Goal: Information Seeking & Learning: Find specific fact

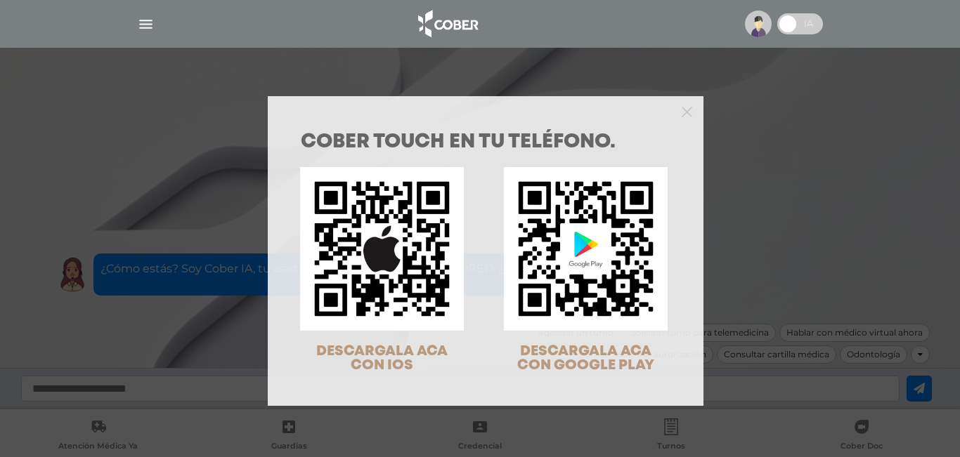
click at [693, 28] on div "COBER TOUCH en tu teléfono. DESCARGALA ACA CON IOS DESCARGALA ACA CON GOOGLE PL…" at bounding box center [480, 228] width 960 height 457
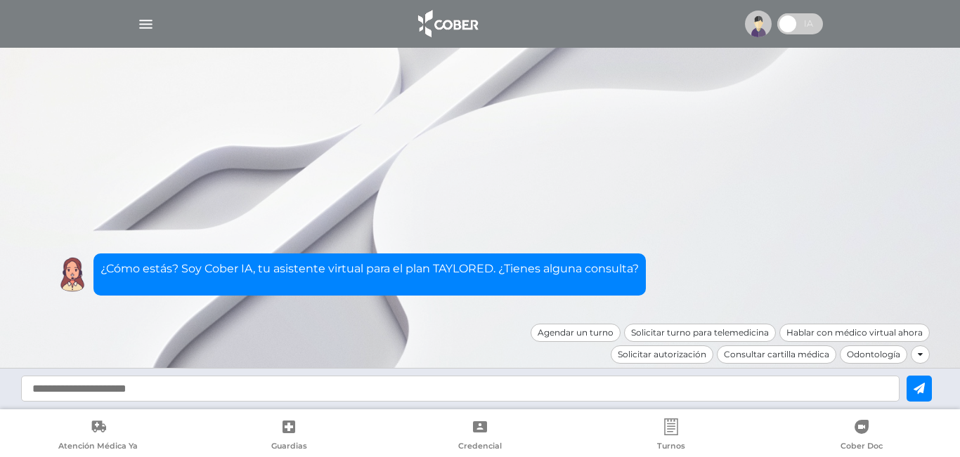
click at [419, 397] on input "text" at bounding box center [460, 389] width 878 height 26
type input "*"
type input "**********"
click at [693, 391] on icon at bounding box center [918, 388] width 11 height 11
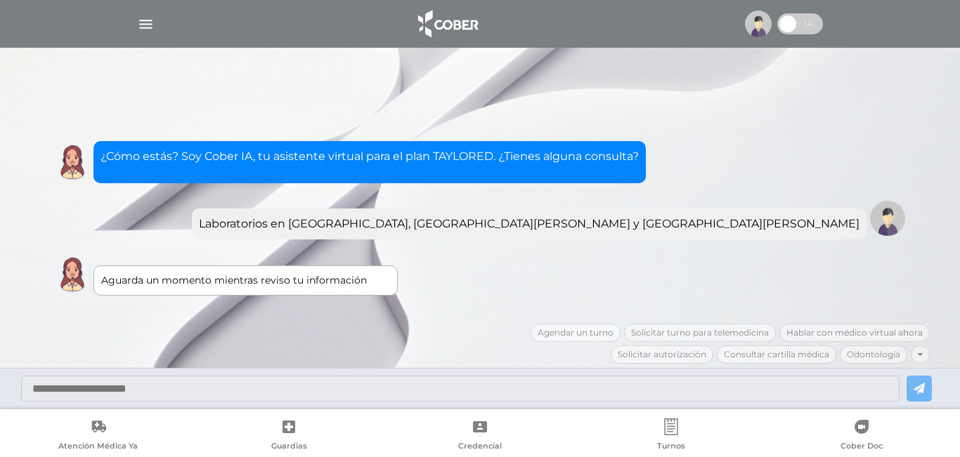
click at [131, 26] on div at bounding box center [479, 24] width 719 height 34
click at [143, 26] on img "button" at bounding box center [146, 24] width 18 height 18
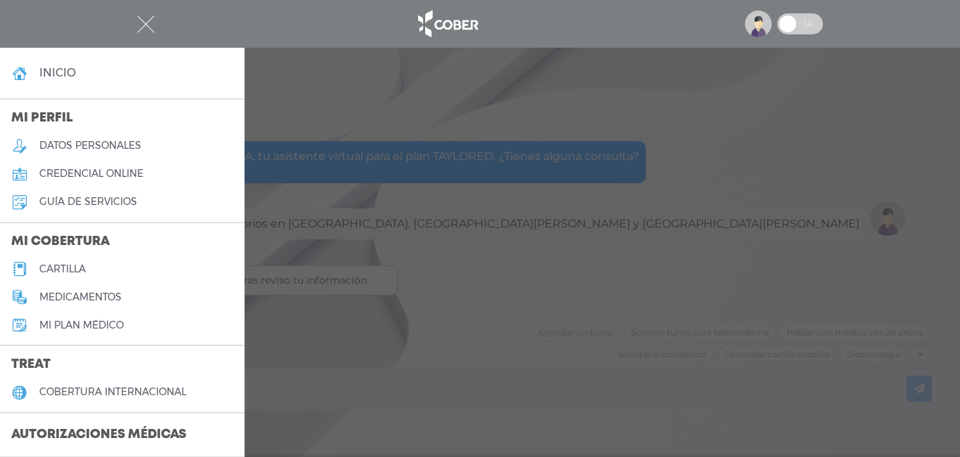
click at [74, 263] on h5 "cartilla" at bounding box center [62, 269] width 46 height 12
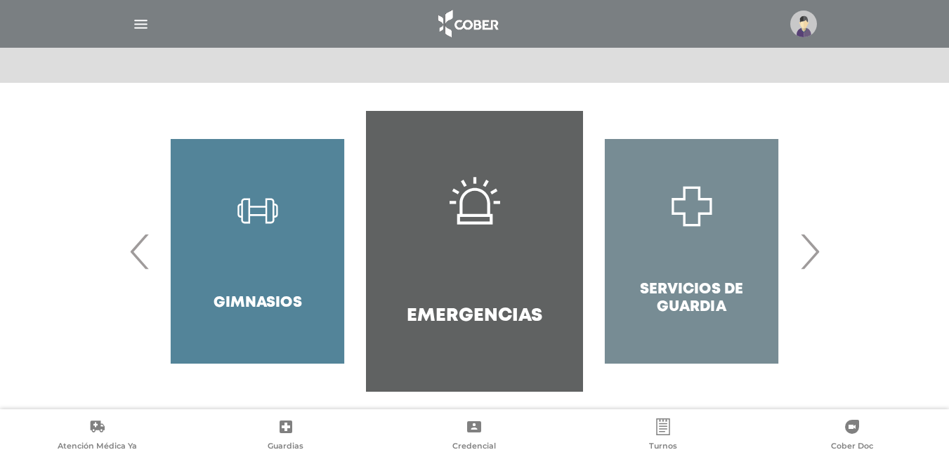
scroll to position [257, 0]
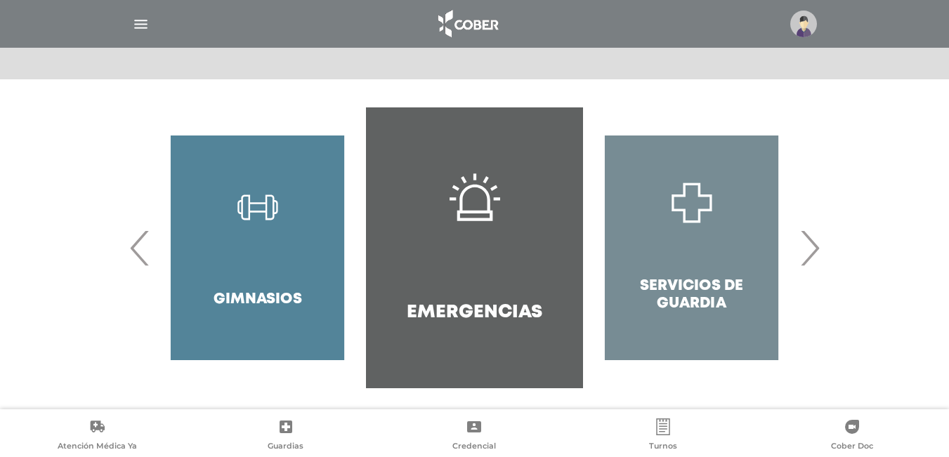
click at [809, 249] on span "›" at bounding box center [809, 248] width 27 height 76
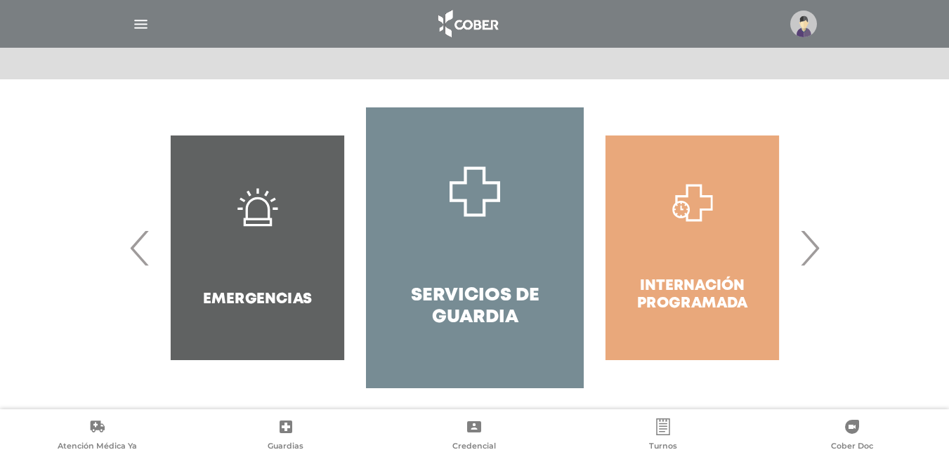
click at [809, 249] on span "›" at bounding box center [809, 248] width 27 height 76
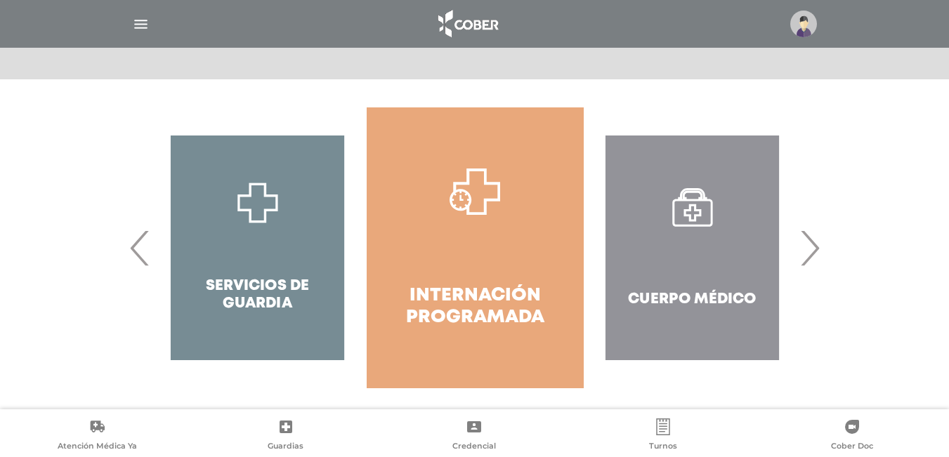
click at [809, 249] on span "›" at bounding box center [809, 248] width 27 height 76
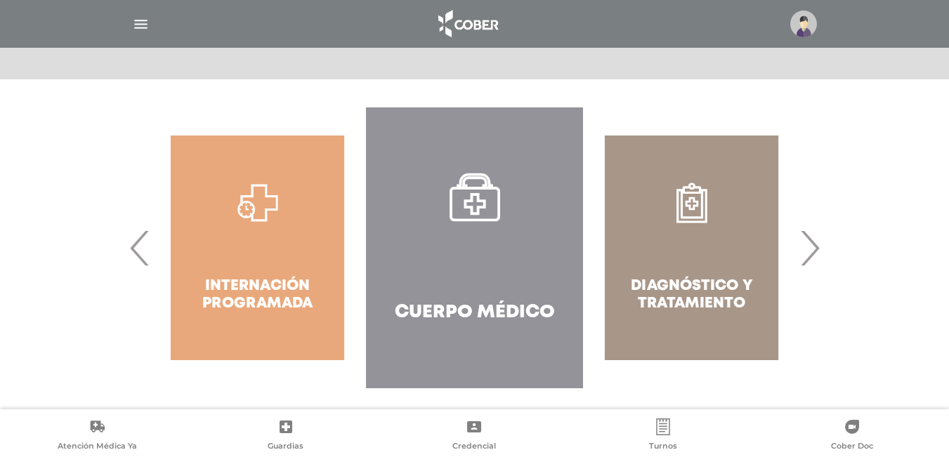
click at [809, 249] on span "›" at bounding box center [809, 248] width 27 height 76
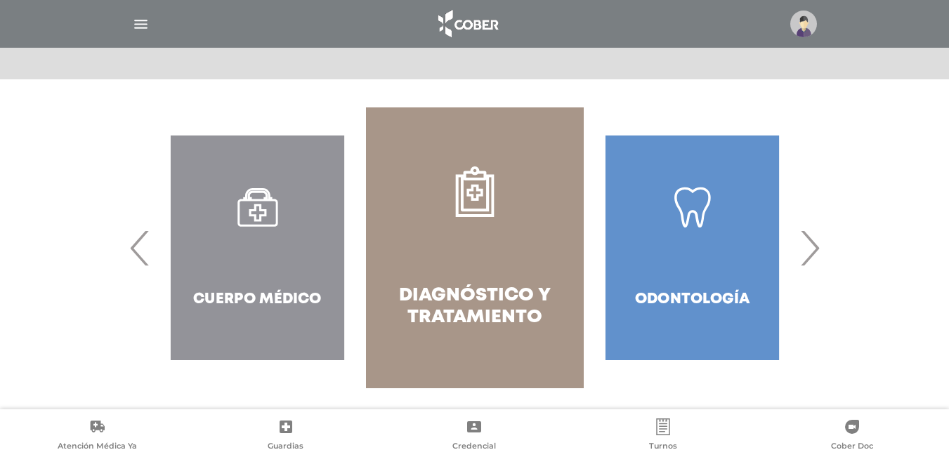
click at [809, 249] on span "›" at bounding box center [809, 248] width 27 height 76
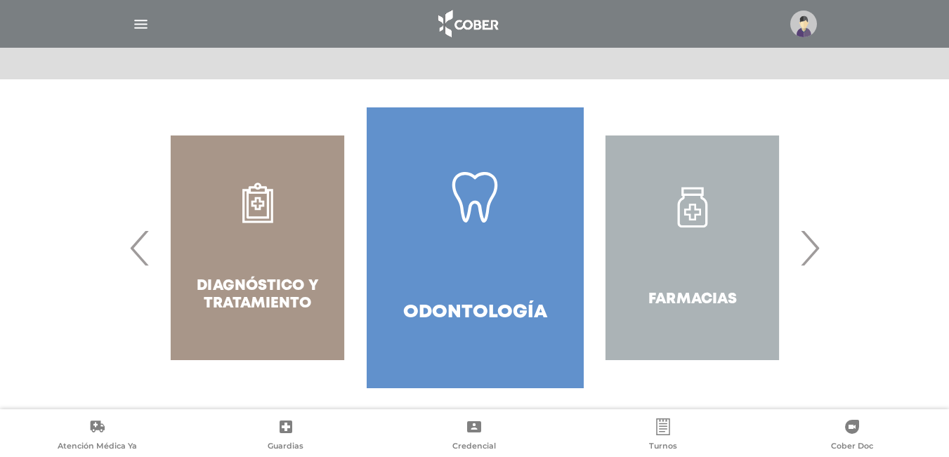
click at [809, 249] on span "›" at bounding box center [809, 248] width 27 height 76
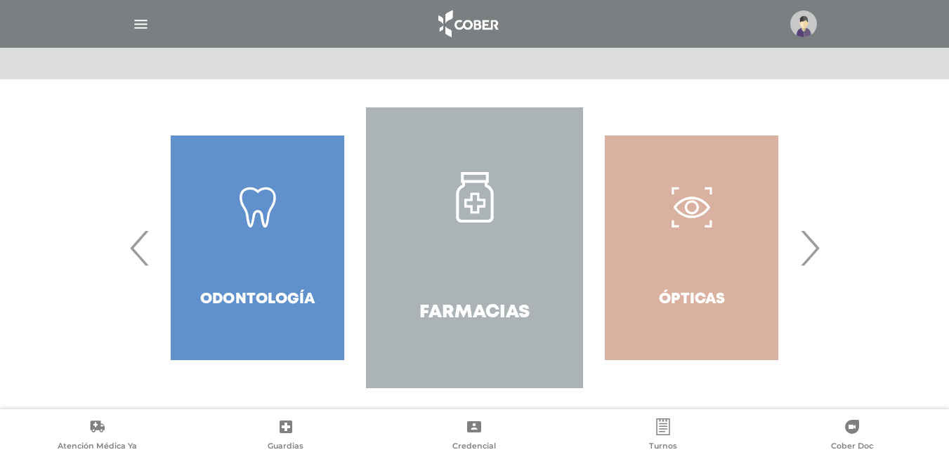
click at [809, 249] on span "›" at bounding box center [809, 248] width 27 height 76
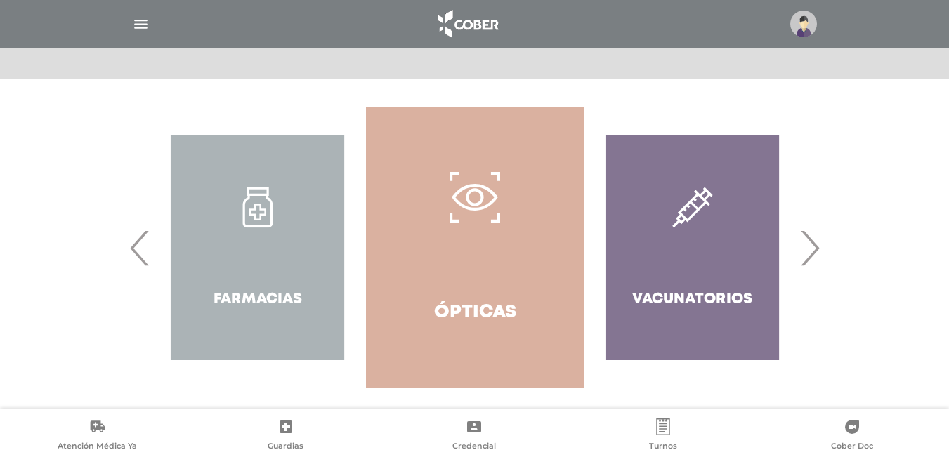
click at [809, 249] on span "›" at bounding box center [809, 248] width 27 height 76
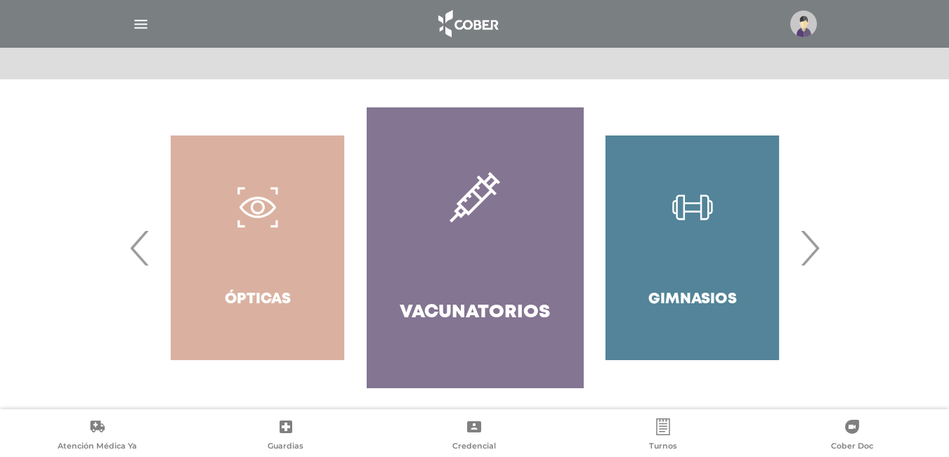
click at [809, 249] on span "›" at bounding box center [809, 248] width 27 height 76
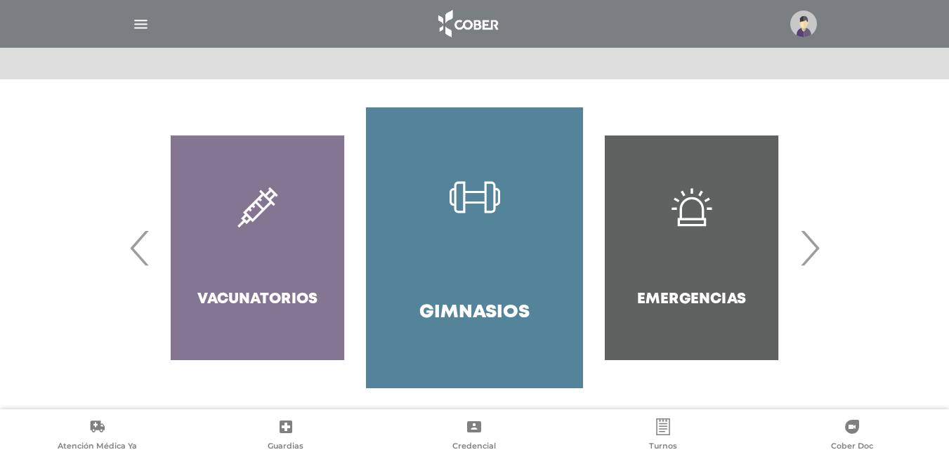
click at [809, 249] on span "›" at bounding box center [809, 248] width 27 height 76
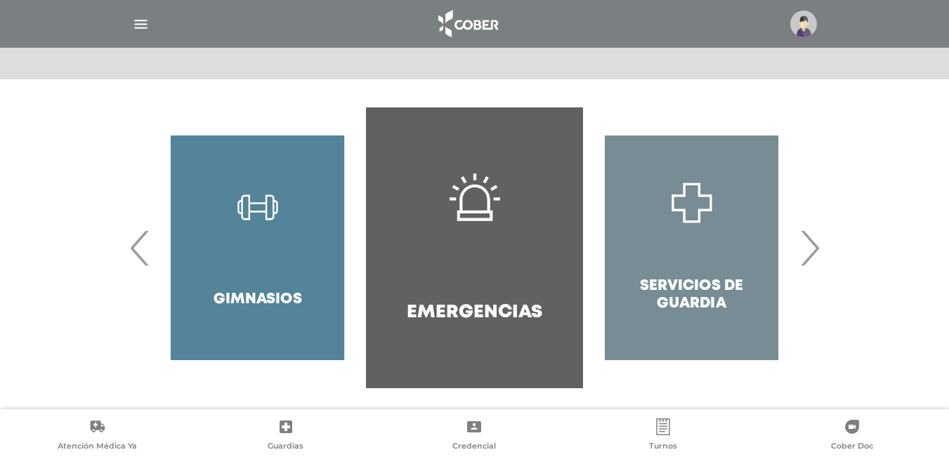
click at [809, 249] on span "›" at bounding box center [809, 248] width 27 height 76
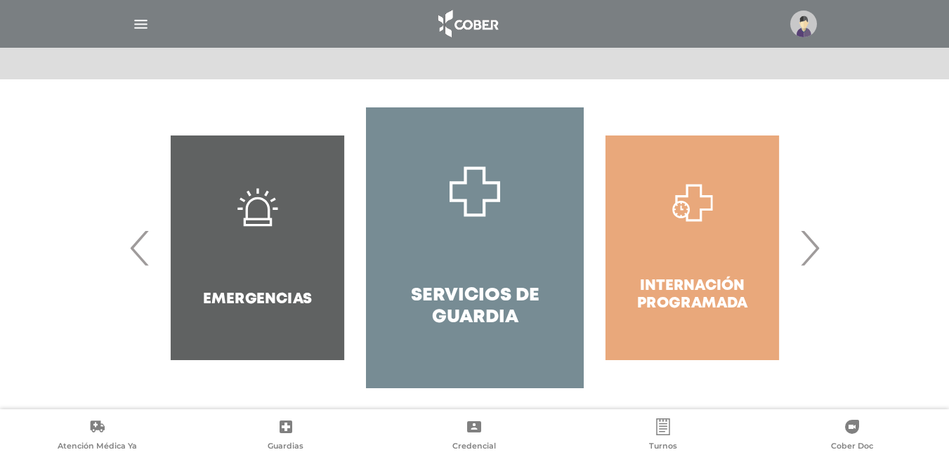
click at [809, 249] on span "›" at bounding box center [809, 248] width 27 height 76
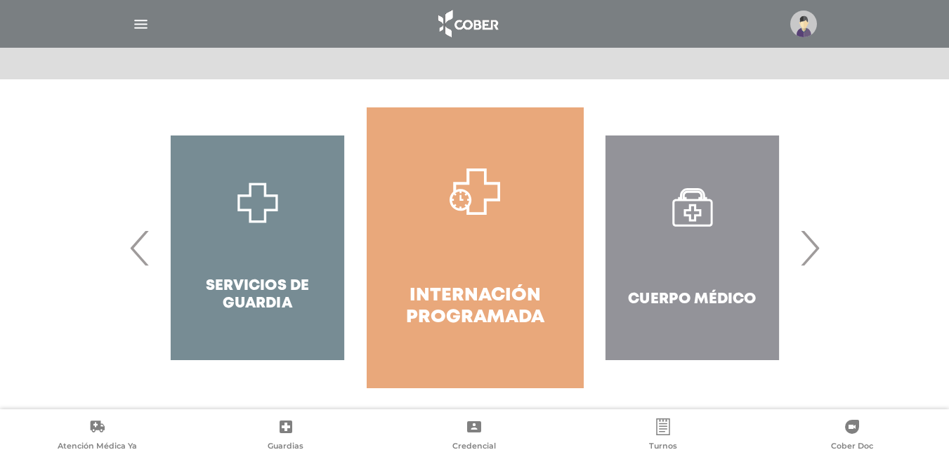
click at [809, 249] on span "›" at bounding box center [809, 248] width 27 height 76
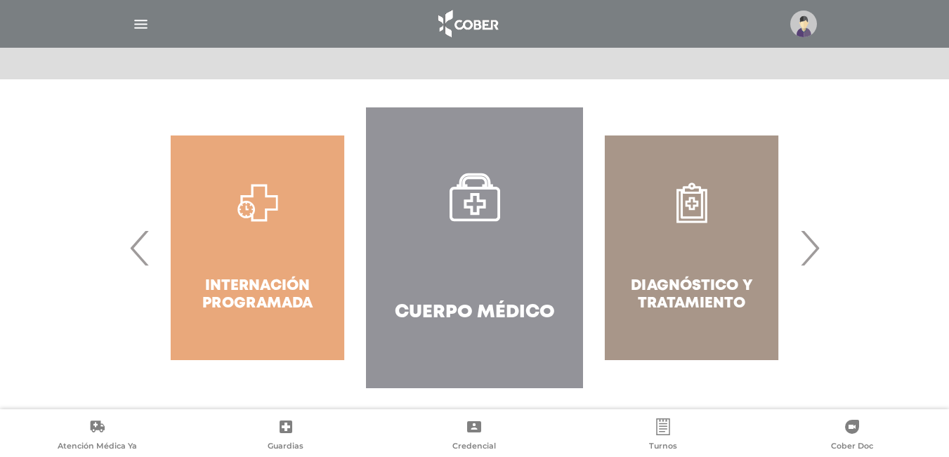
click at [809, 249] on span "›" at bounding box center [809, 248] width 27 height 76
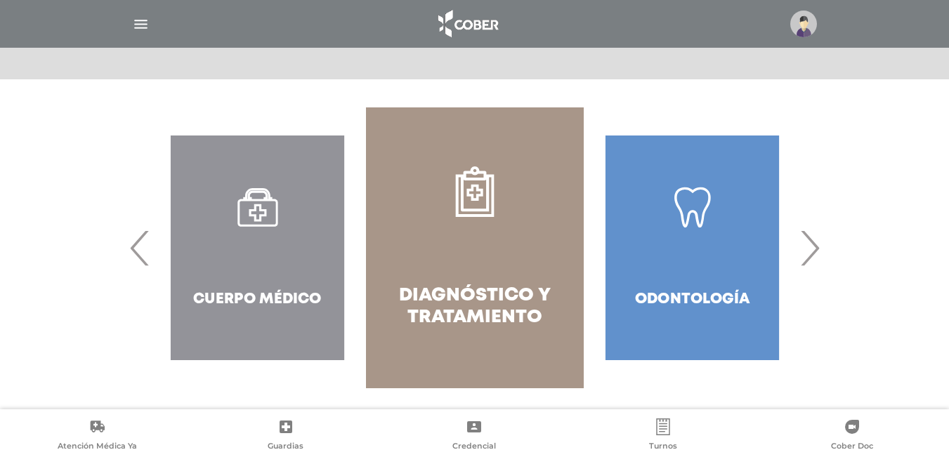
click at [425, 348] on link "Diagnóstico y Tratamiento" at bounding box center [474, 247] width 217 height 281
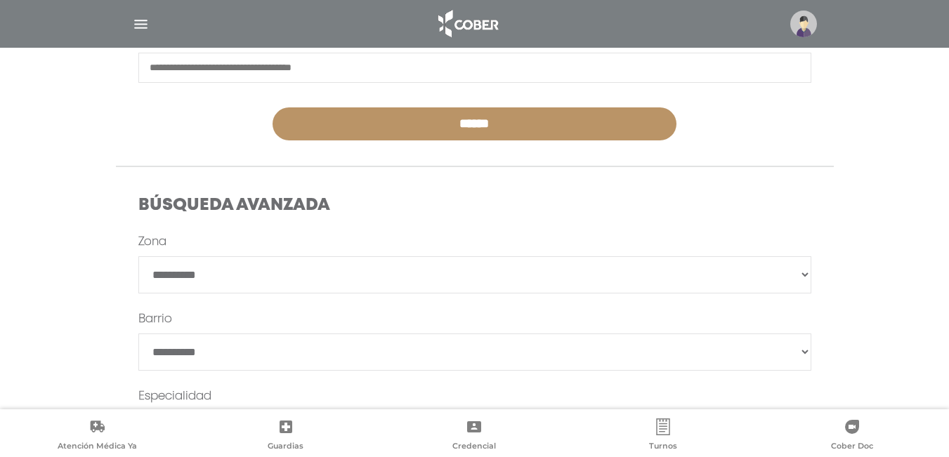
scroll to position [422, 0]
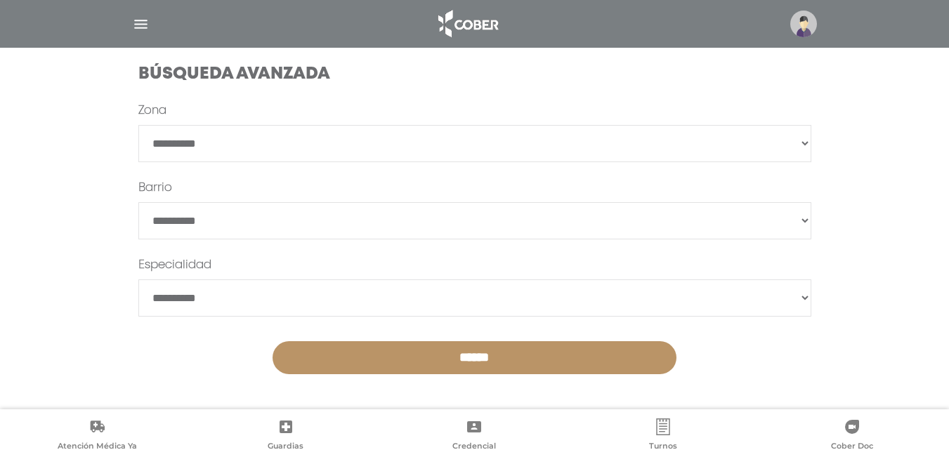
click at [445, 150] on select "**********" at bounding box center [474, 143] width 673 height 37
click at [151, 27] on div at bounding box center [474, 24] width 719 height 34
click at [143, 25] on img "button" at bounding box center [141, 24] width 18 height 18
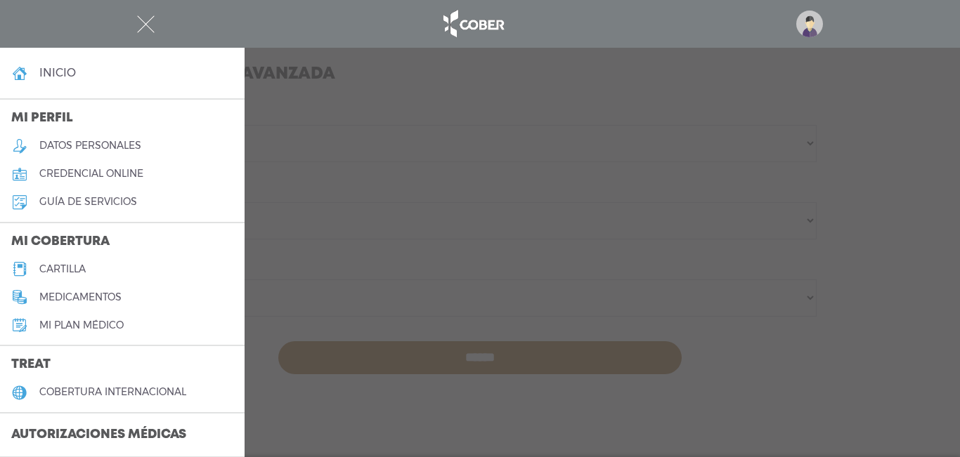
click at [77, 263] on h5 "cartilla" at bounding box center [62, 269] width 46 height 12
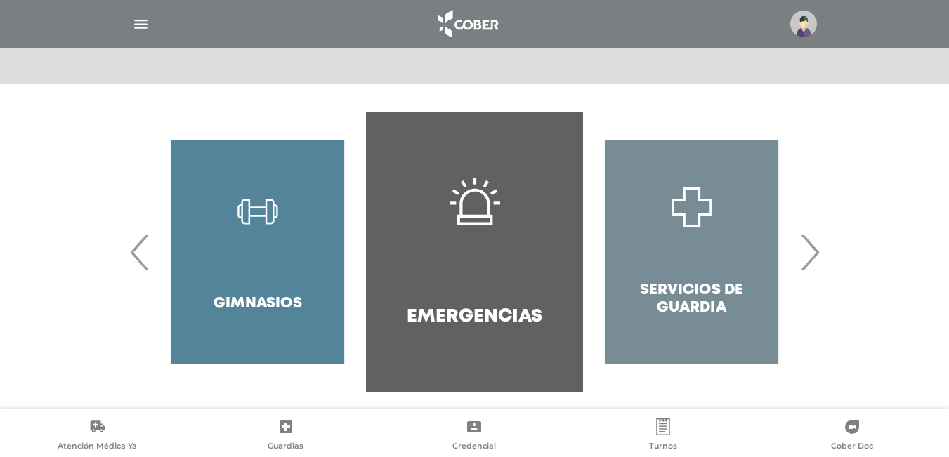
scroll to position [264, 0]
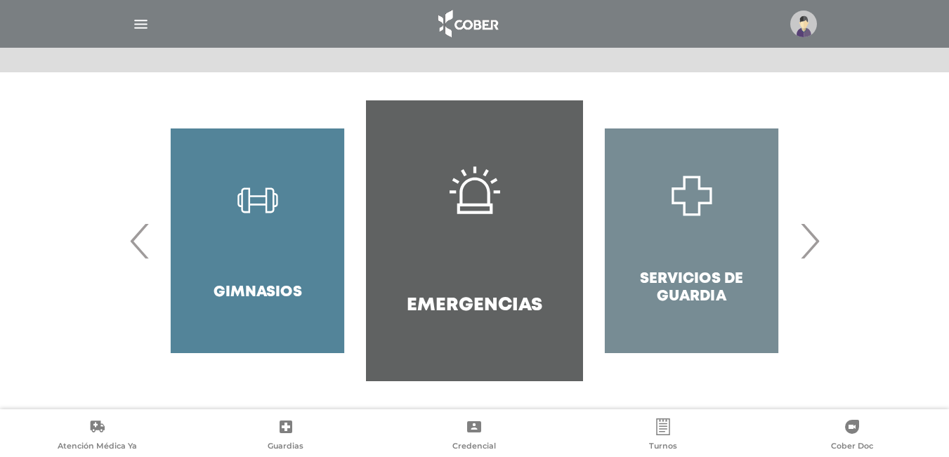
click at [818, 242] on span "›" at bounding box center [809, 241] width 27 height 76
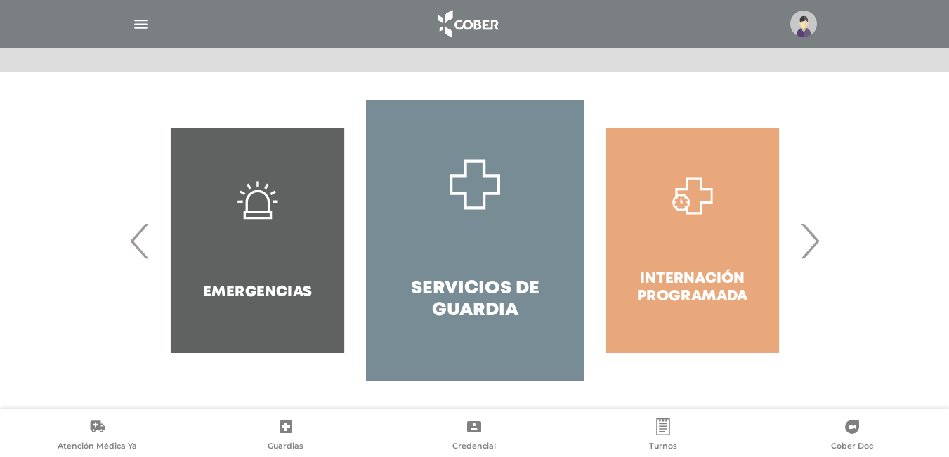
click at [796, 100] on button "›" at bounding box center [809, 240] width 27 height 281
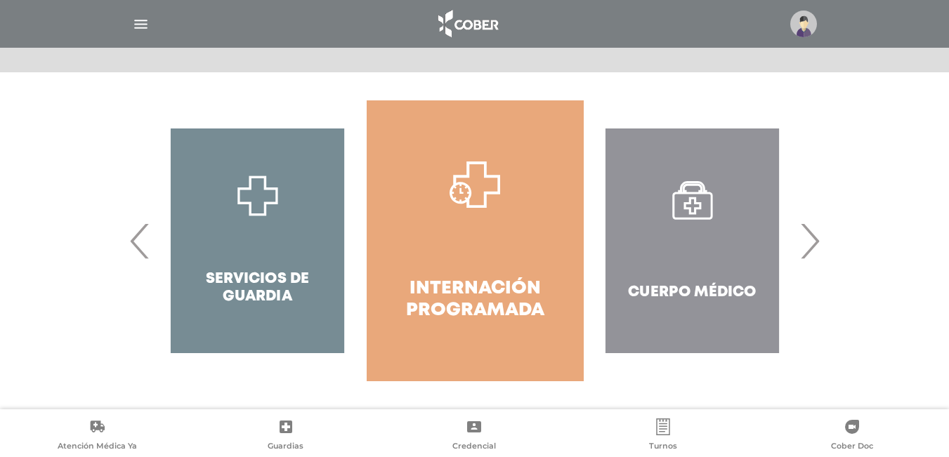
click at [809, 30] on img at bounding box center [803, 24] width 27 height 27
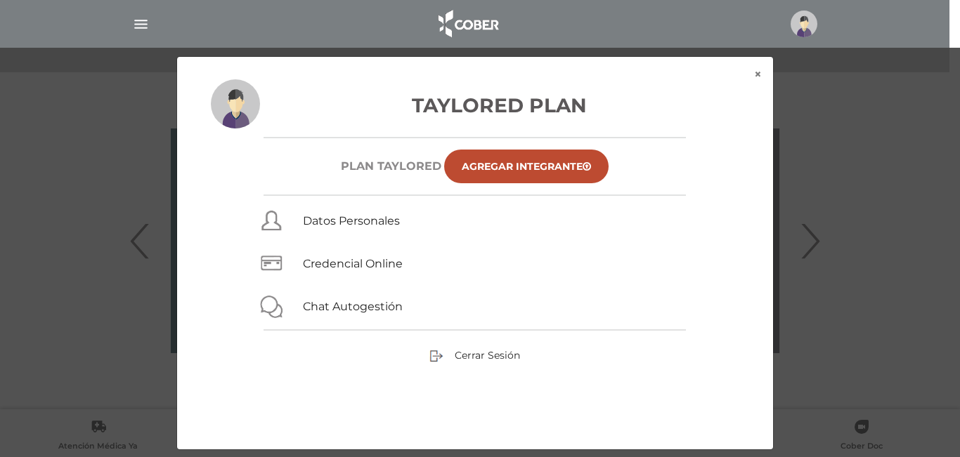
click at [809, 30] on img at bounding box center [803, 24] width 27 height 27
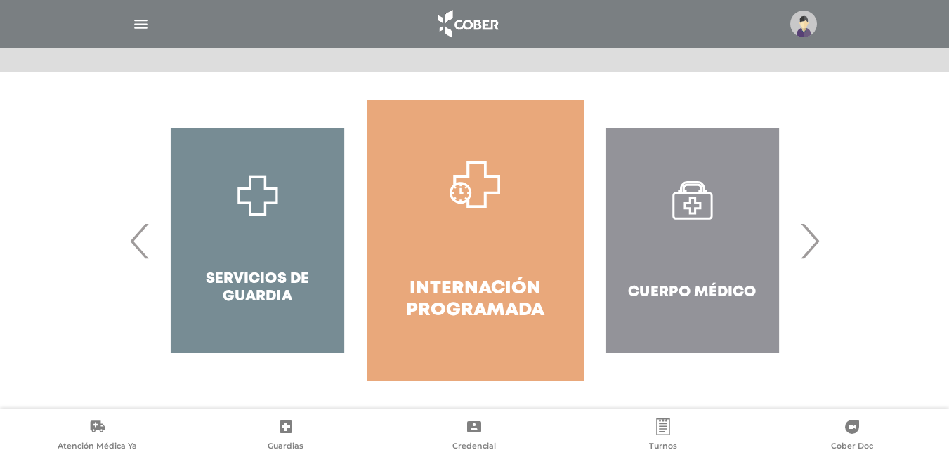
click at [719, 278] on div "Cuerpo Médico" at bounding box center [692, 240] width 217 height 281
click at [813, 248] on span "›" at bounding box center [809, 241] width 27 height 76
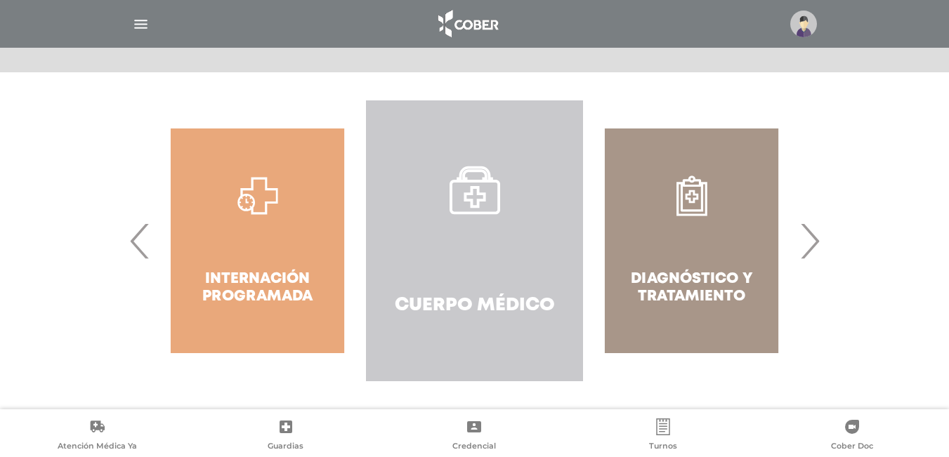
click at [526, 246] on link "Cuerpo Médico" at bounding box center [474, 240] width 217 height 281
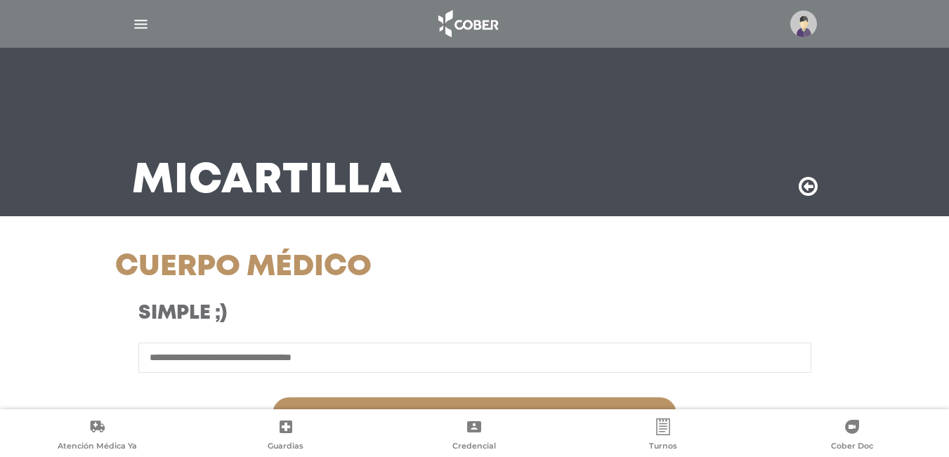
click at [461, 367] on input "text" at bounding box center [474, 358] width 673 height 30
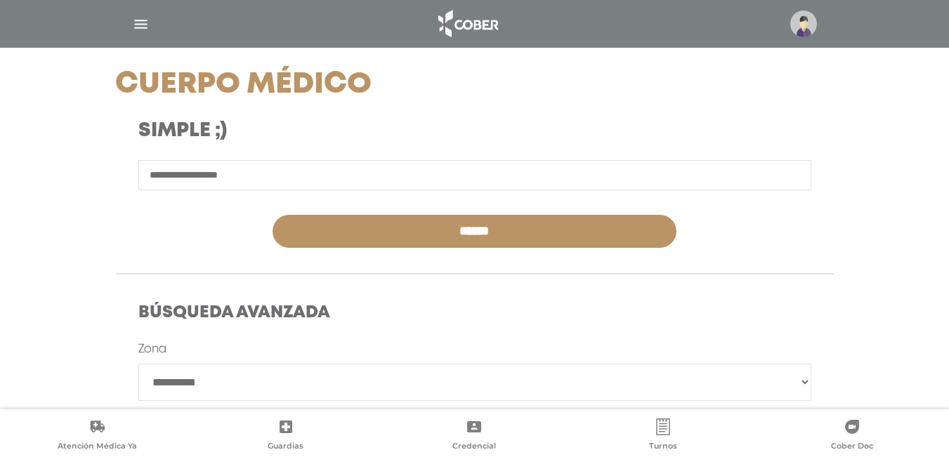
scroll to position [239, 0]
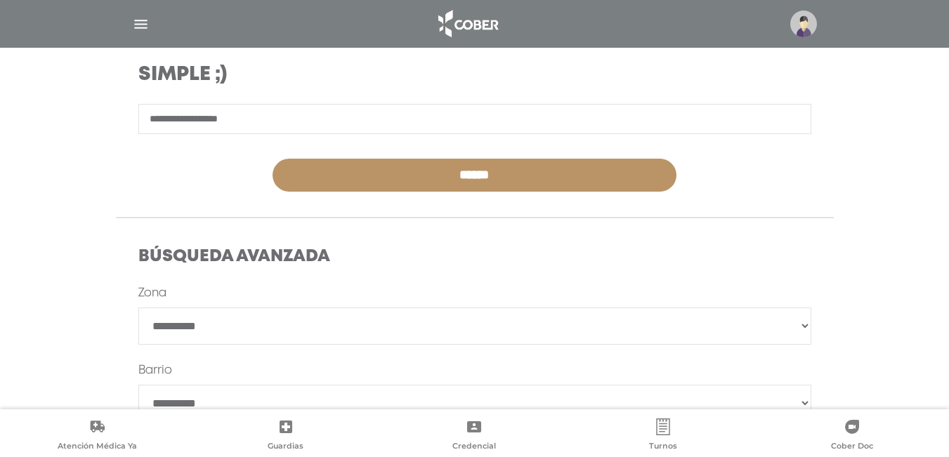
type input "**********"
click at [575, 176] on input "******" at bounding box center [475, 175] width 404 height 33
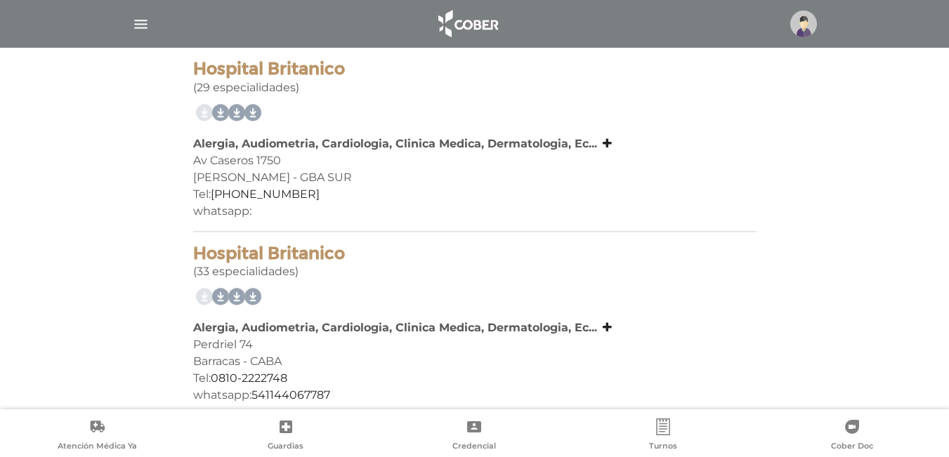
scroll to position [327, 0]
